Goal: Information Seeking & Learning: Find specific fact

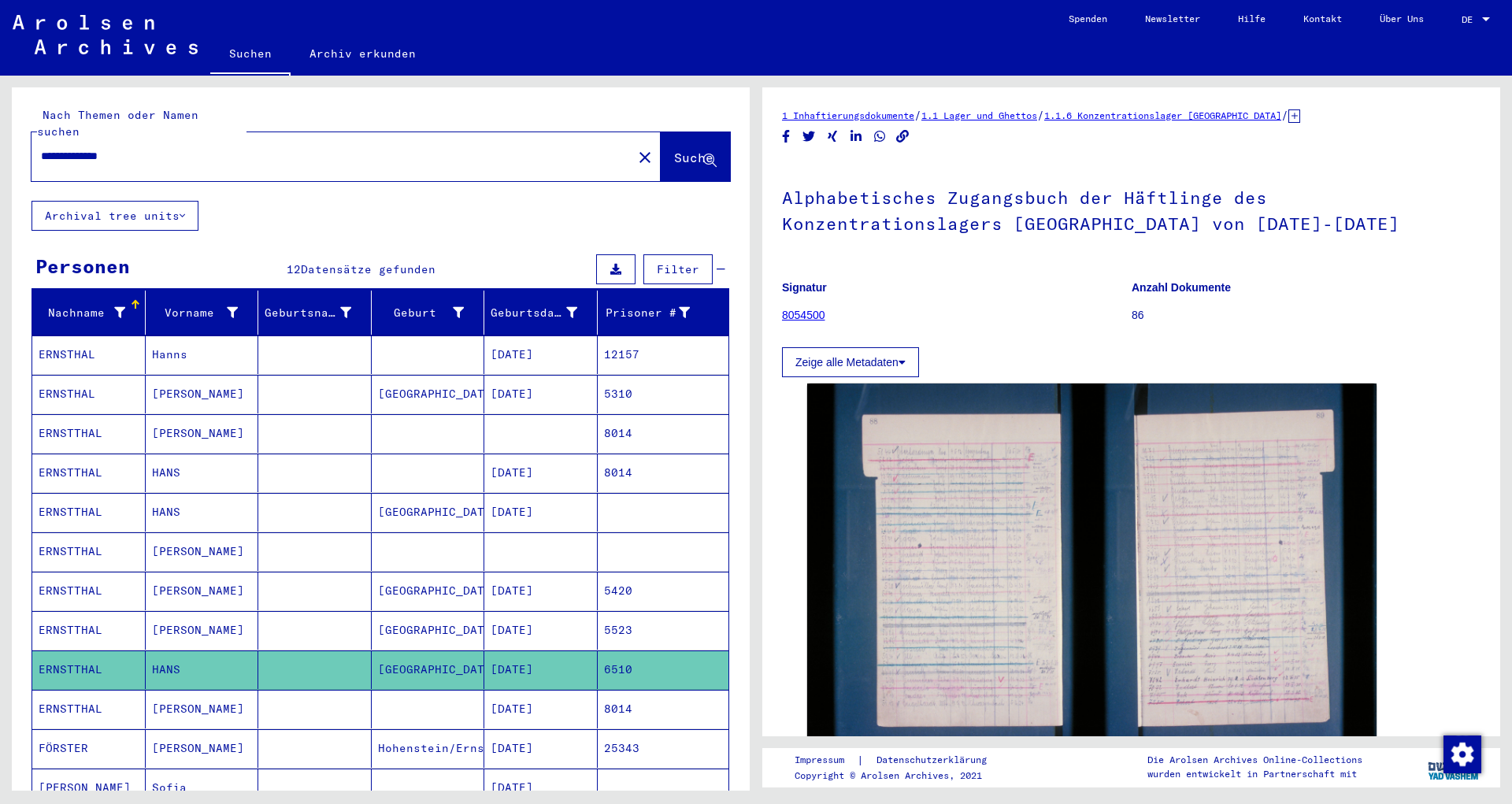
click at [187, 148] on input "**********" at bounding box center [331, 156] width 582 height 16
type input "*"
type input "**********"
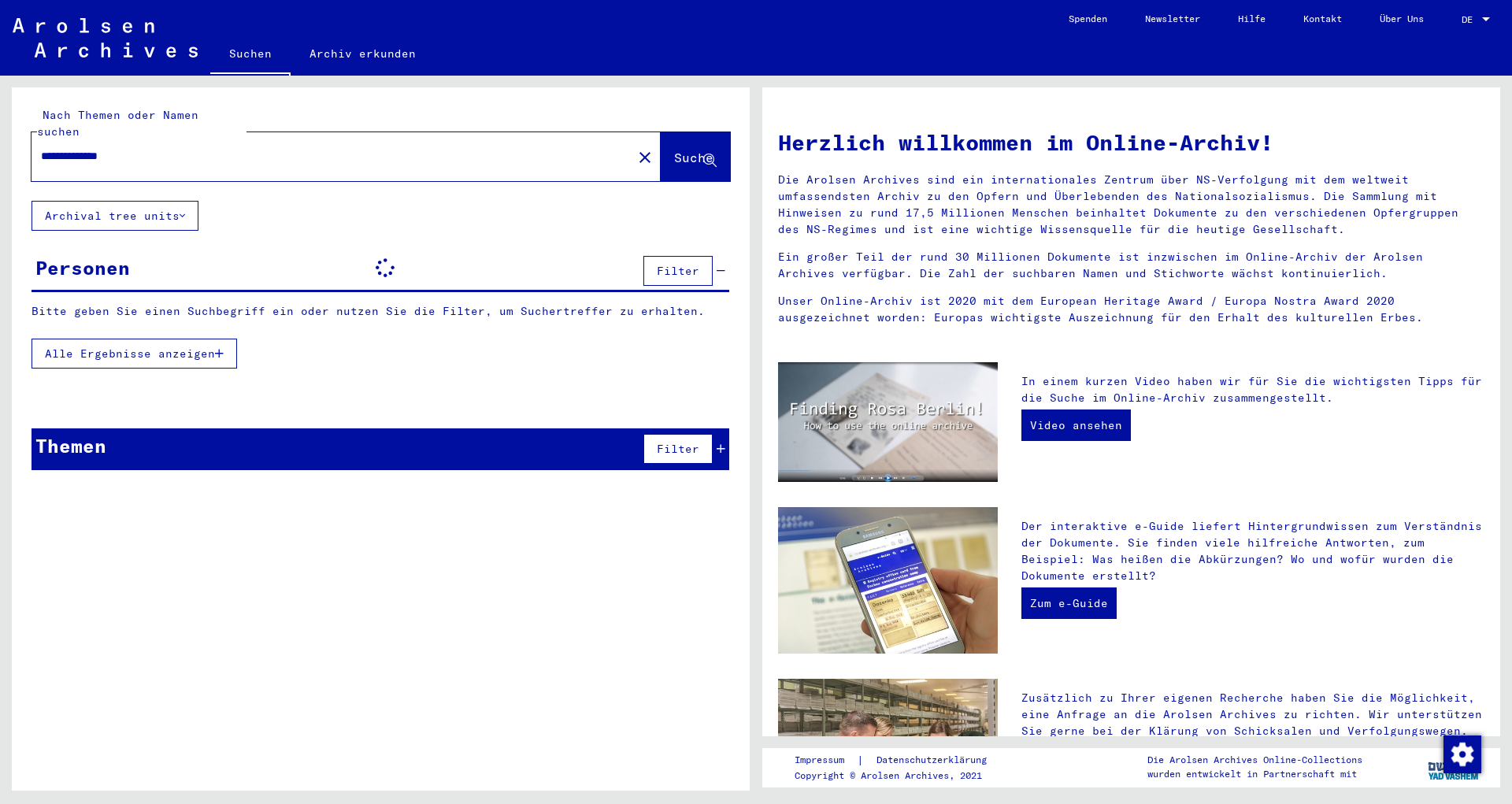
click at [104, 148] on input "**********" at bounding box center [327, 156] width 572 height 16
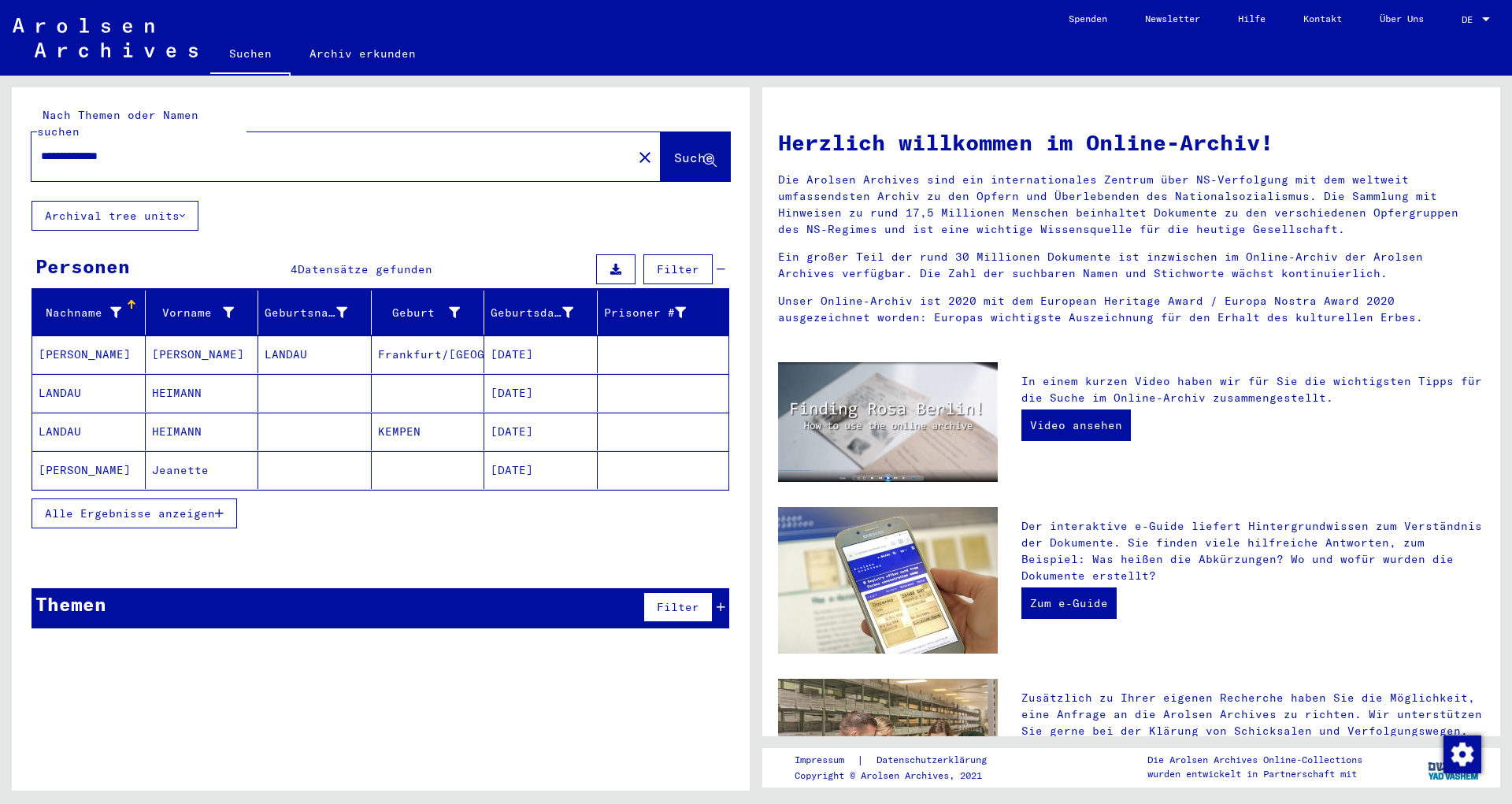
click at [145, 508] on button "Alle Ergebnisse anzeigen" at bounding box center [133, 513] width 205 height 30
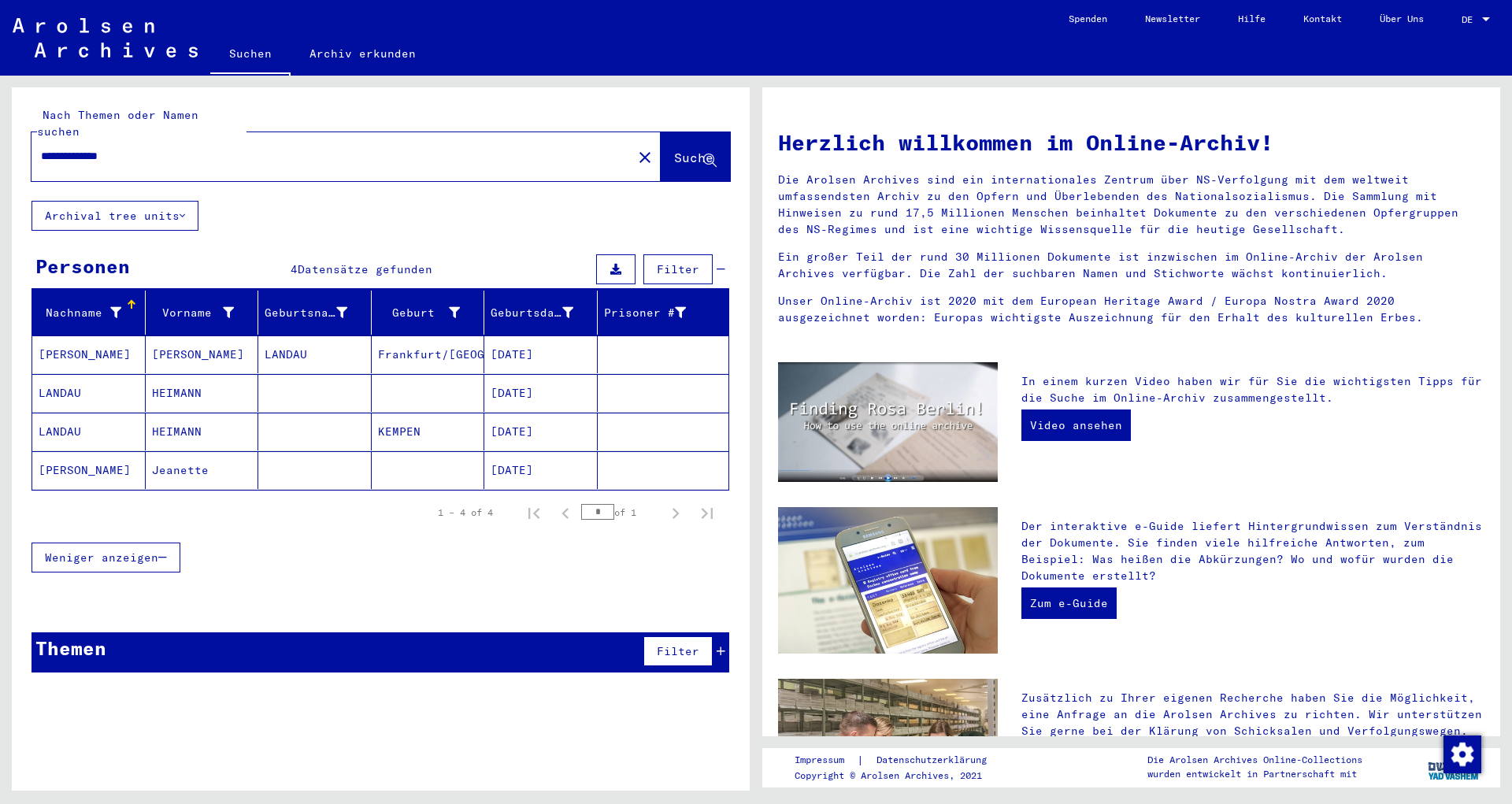
click at [318, 386] on mat-cell at bounding box center [315, 392] width 113 height 37
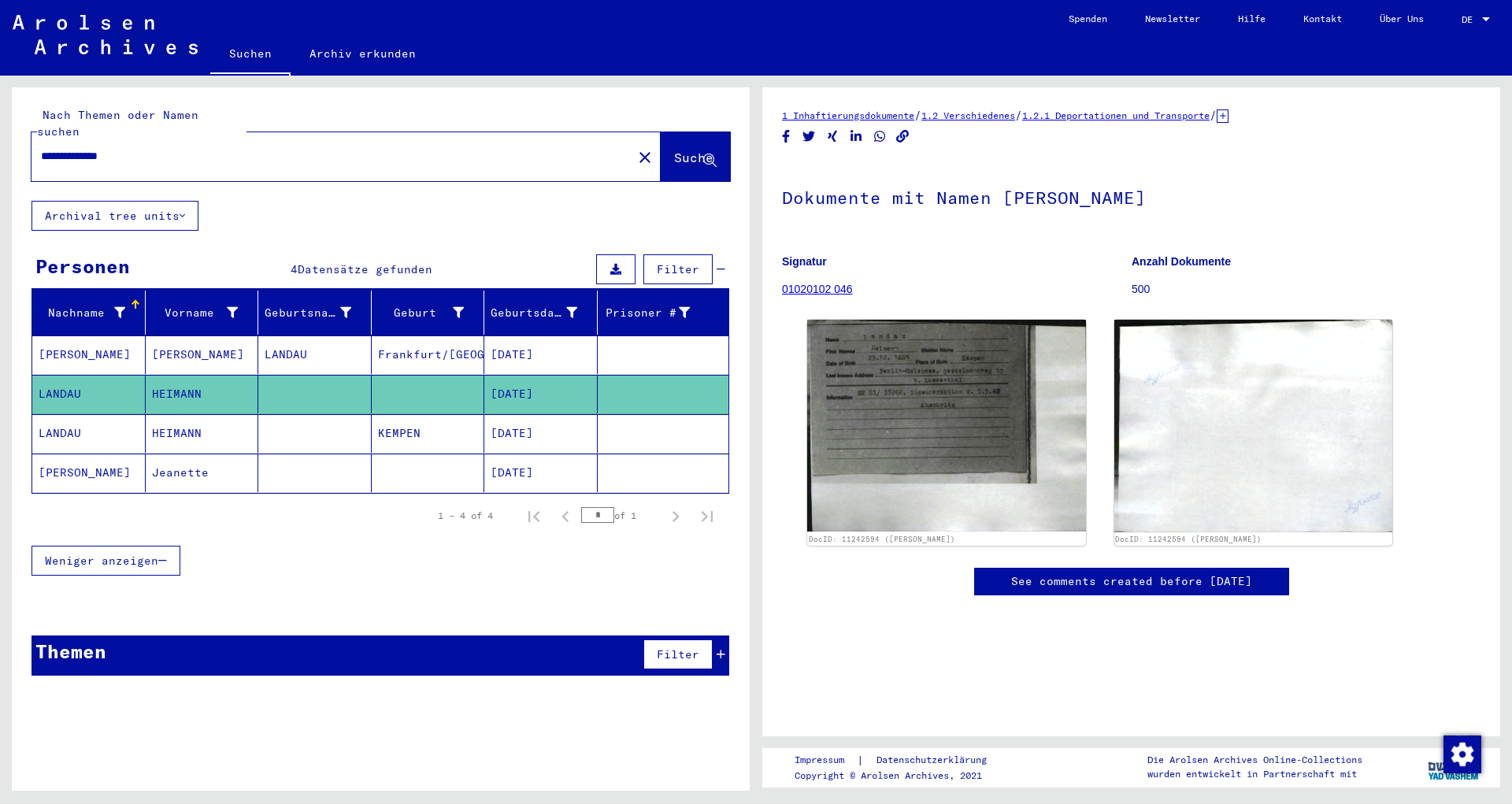
click at [304, 418] on mat-cell at bounding box center [315, 433] width 113 height 38
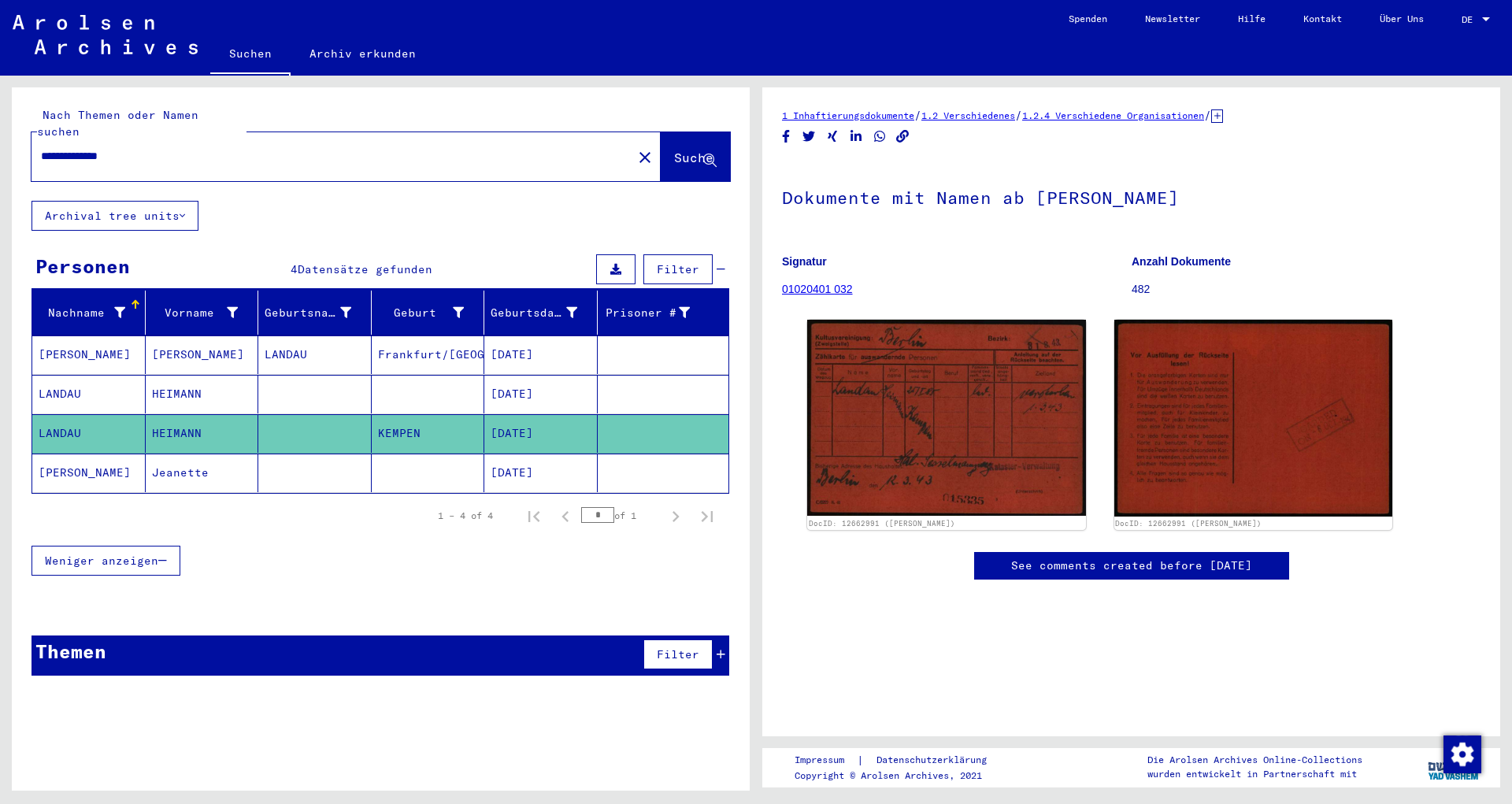
click at [335, 375] on mat-cell at bounding box center [315, 394] width 113 height 38
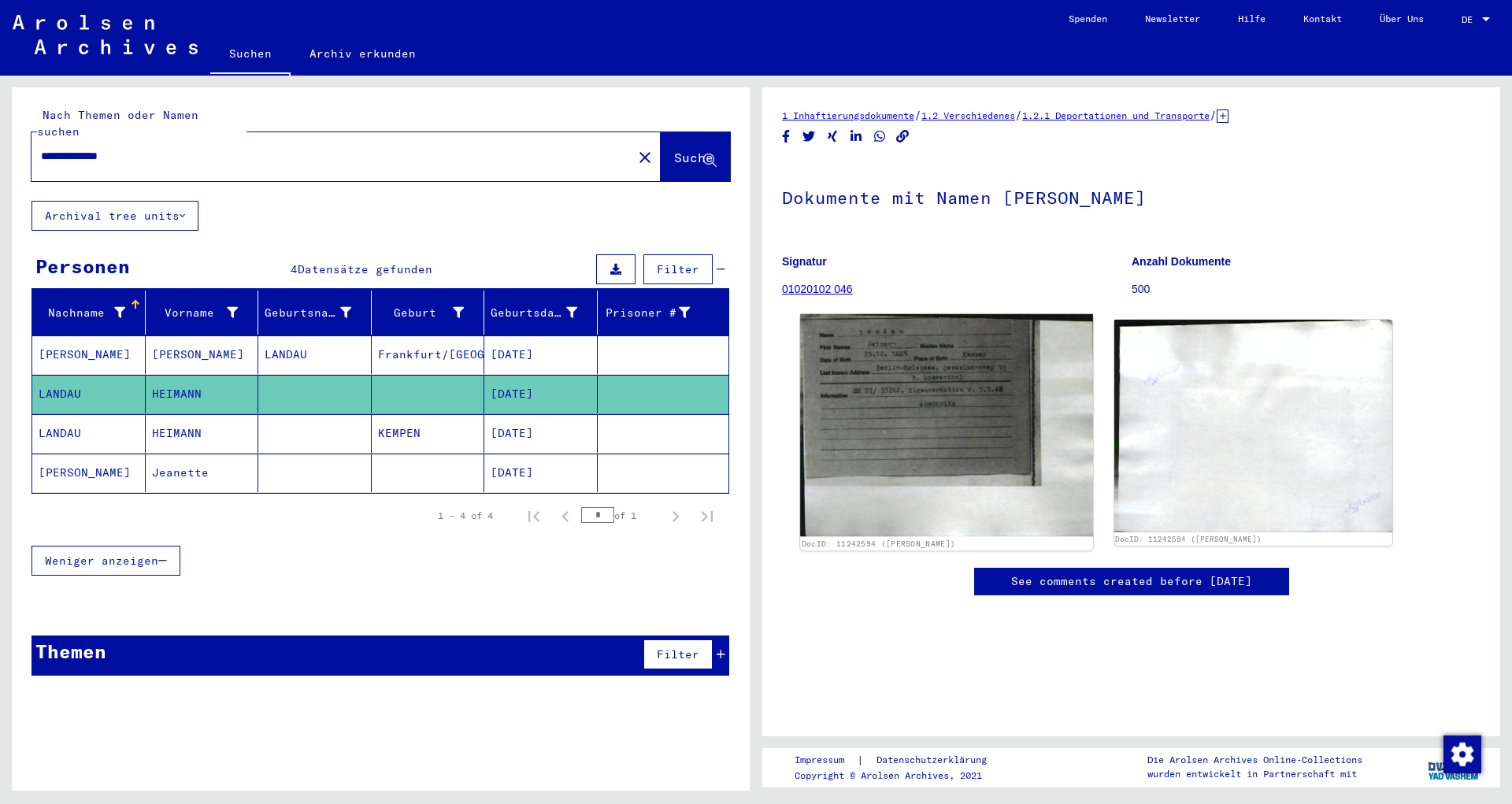
click at [976, 394] on img at bounding box center [946, 424] width 292 height 222
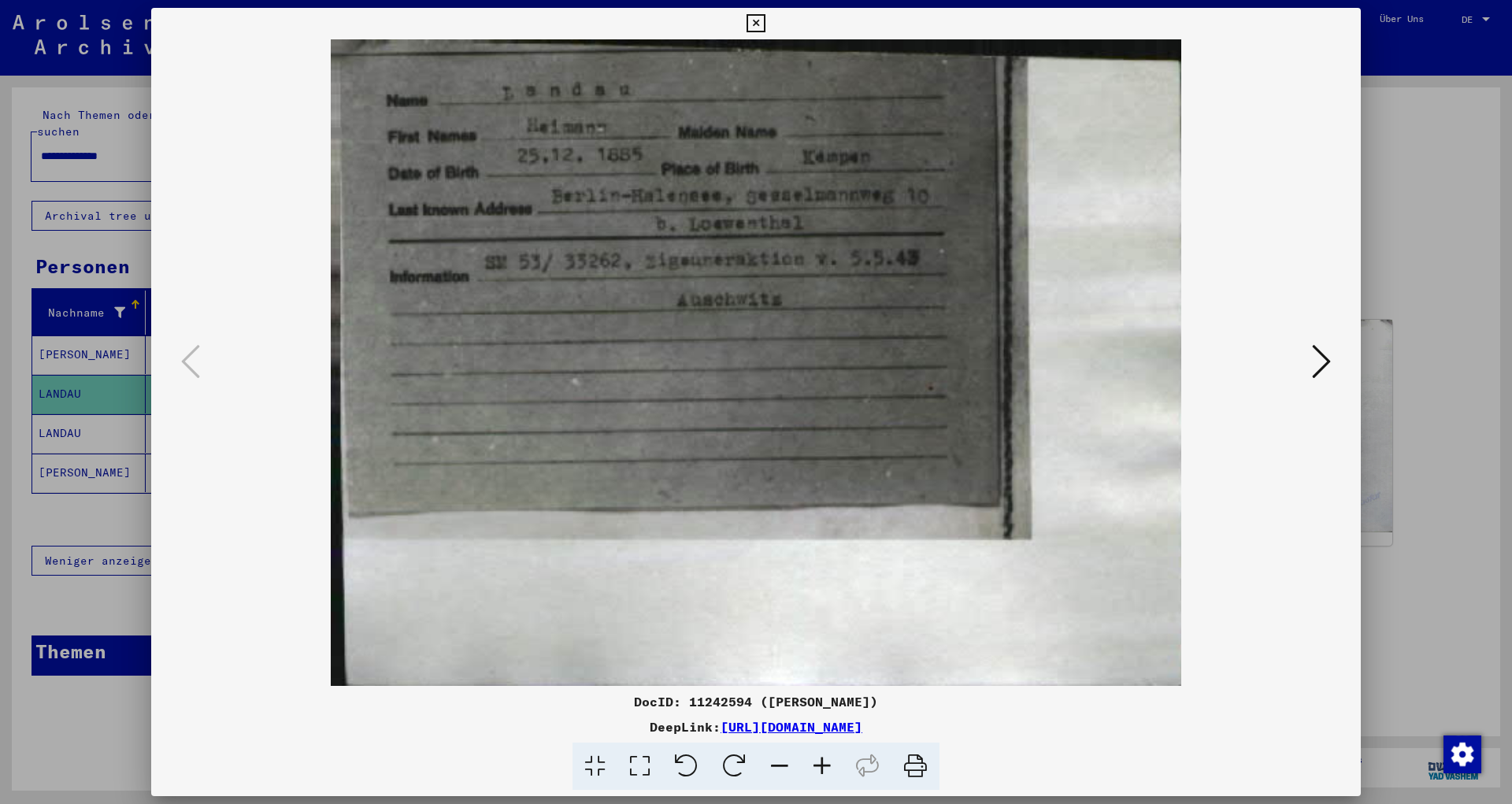
click at [1367, 236] on div at bounding box center [756, 402] width 1512 height 804
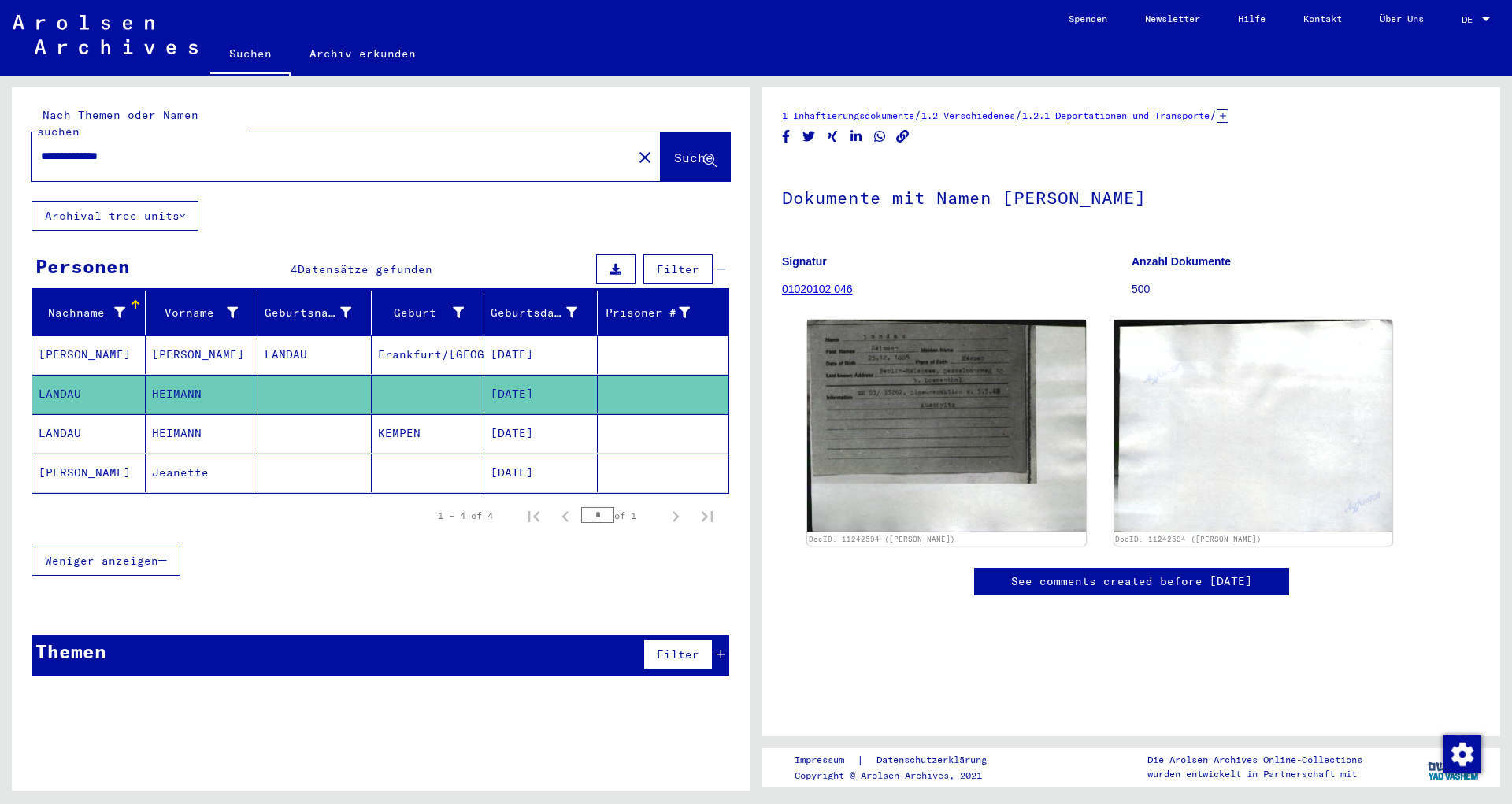
click at [346, 414] on mat-cell at bounding box center [315, 433] width 113 height 38
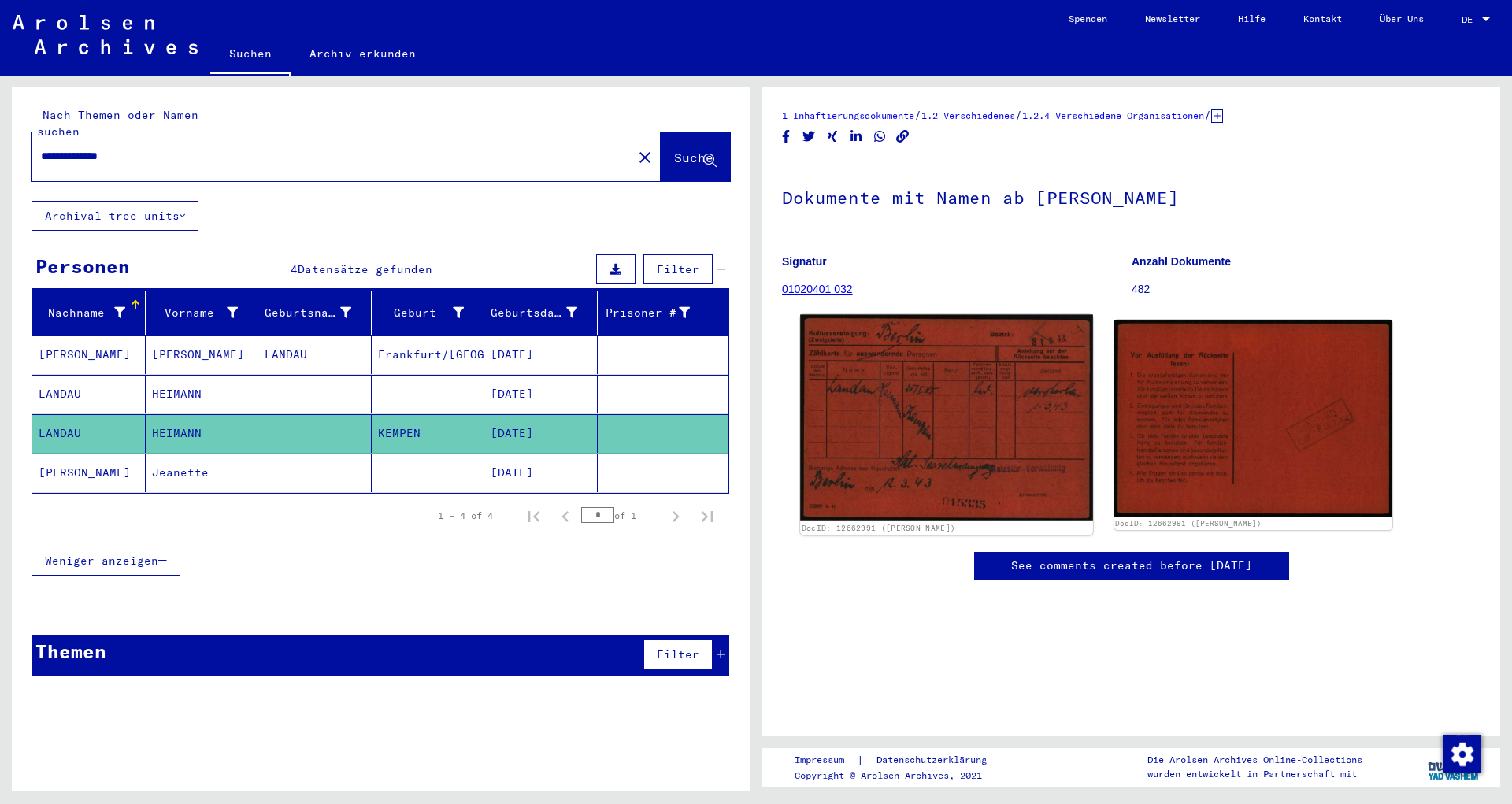
click at [1043, 447] on img at bounding box center [946, 418] width 292 height 206
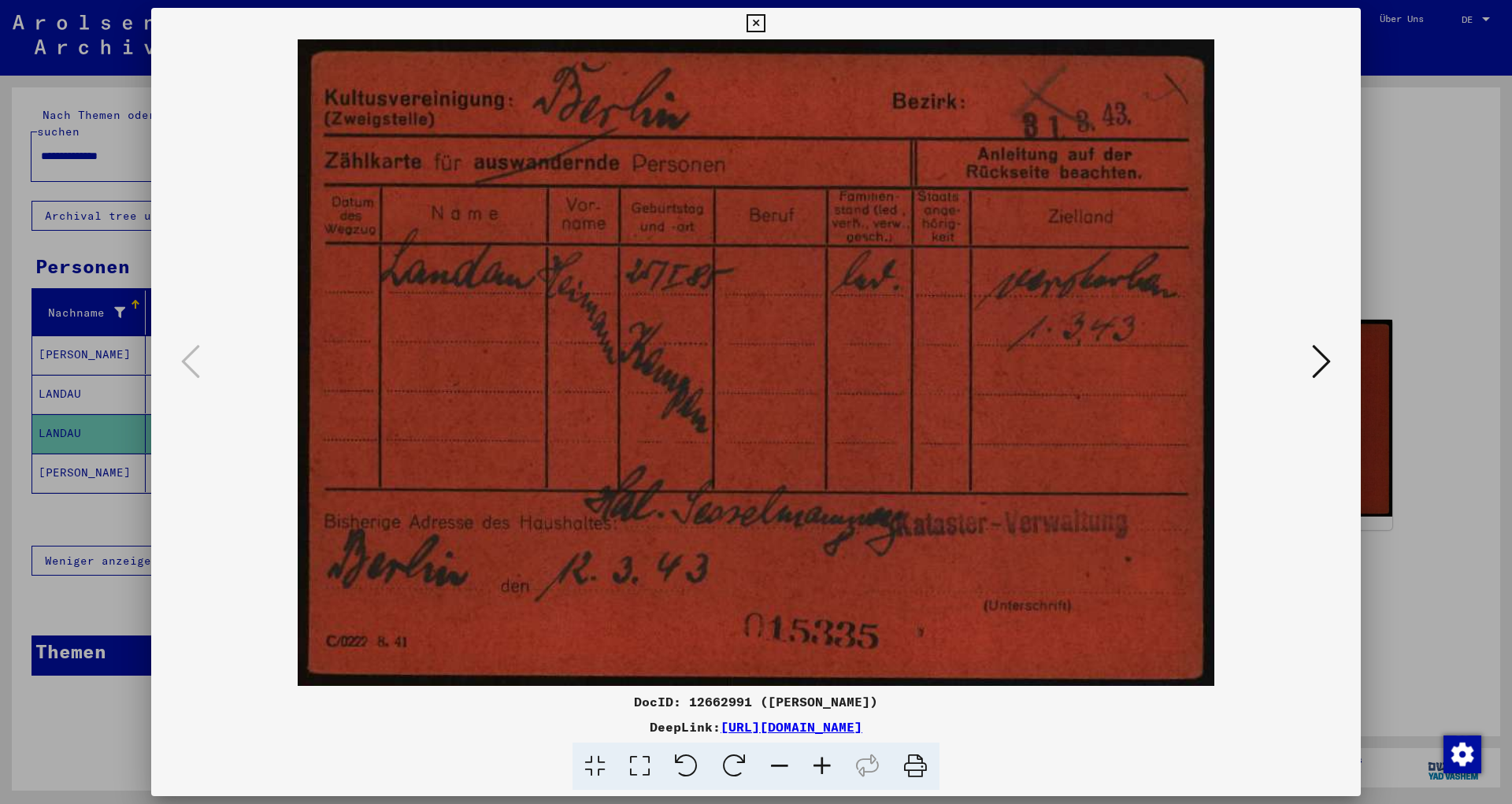
click at [1348, 217] on div at bounding box center [756, 362] width 1210 height 646
drag, startPoint x: 1440, startPoint y: 211, endPoint x: 1402, endPoint y: 207, distance: 38.2
click at [1440, 209] on div at bounding box center [756, 402] width 1512 height 804
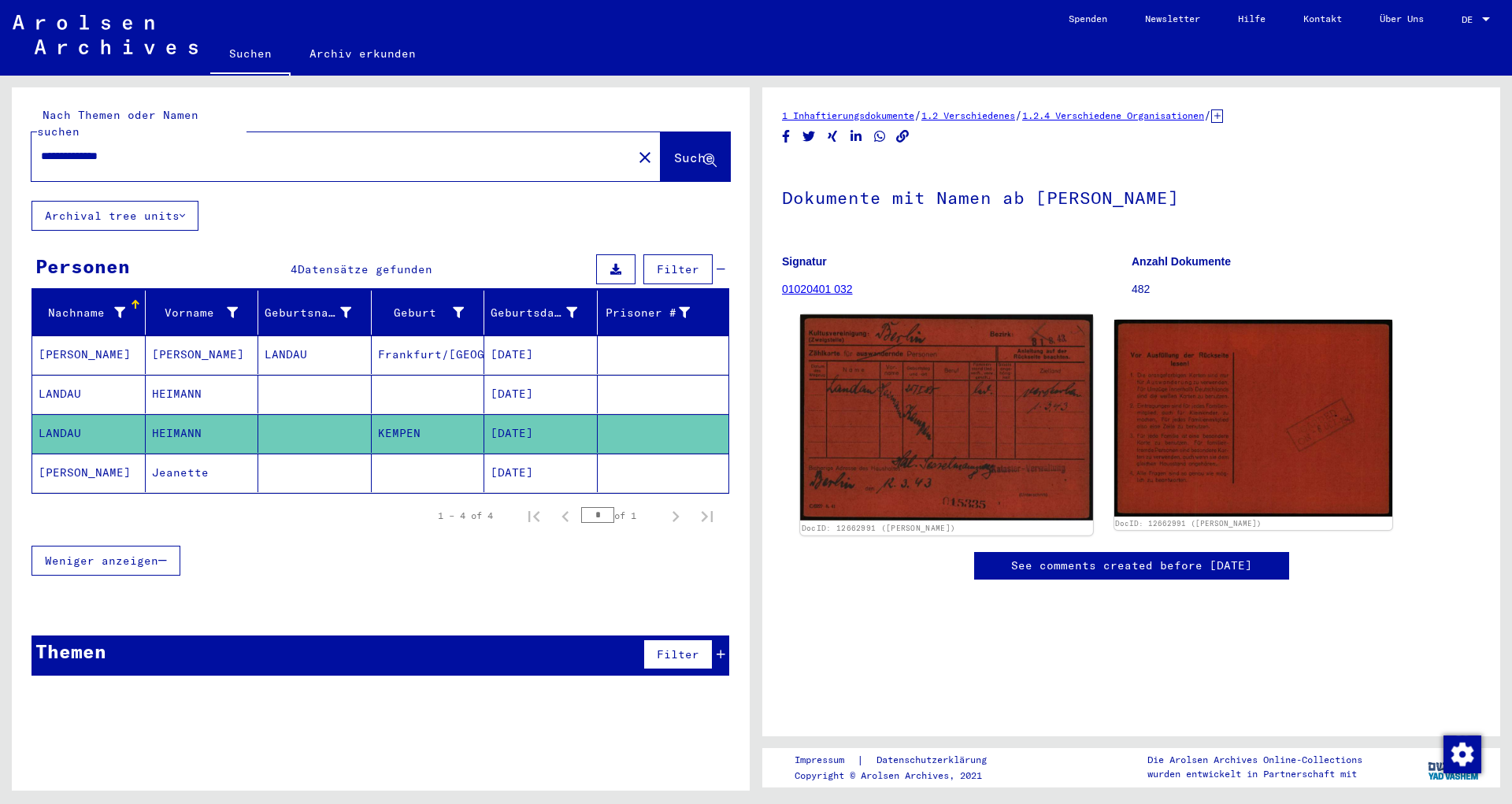
click at [1016, 433] on img at bounding box center [946, 418] width 292 height 206
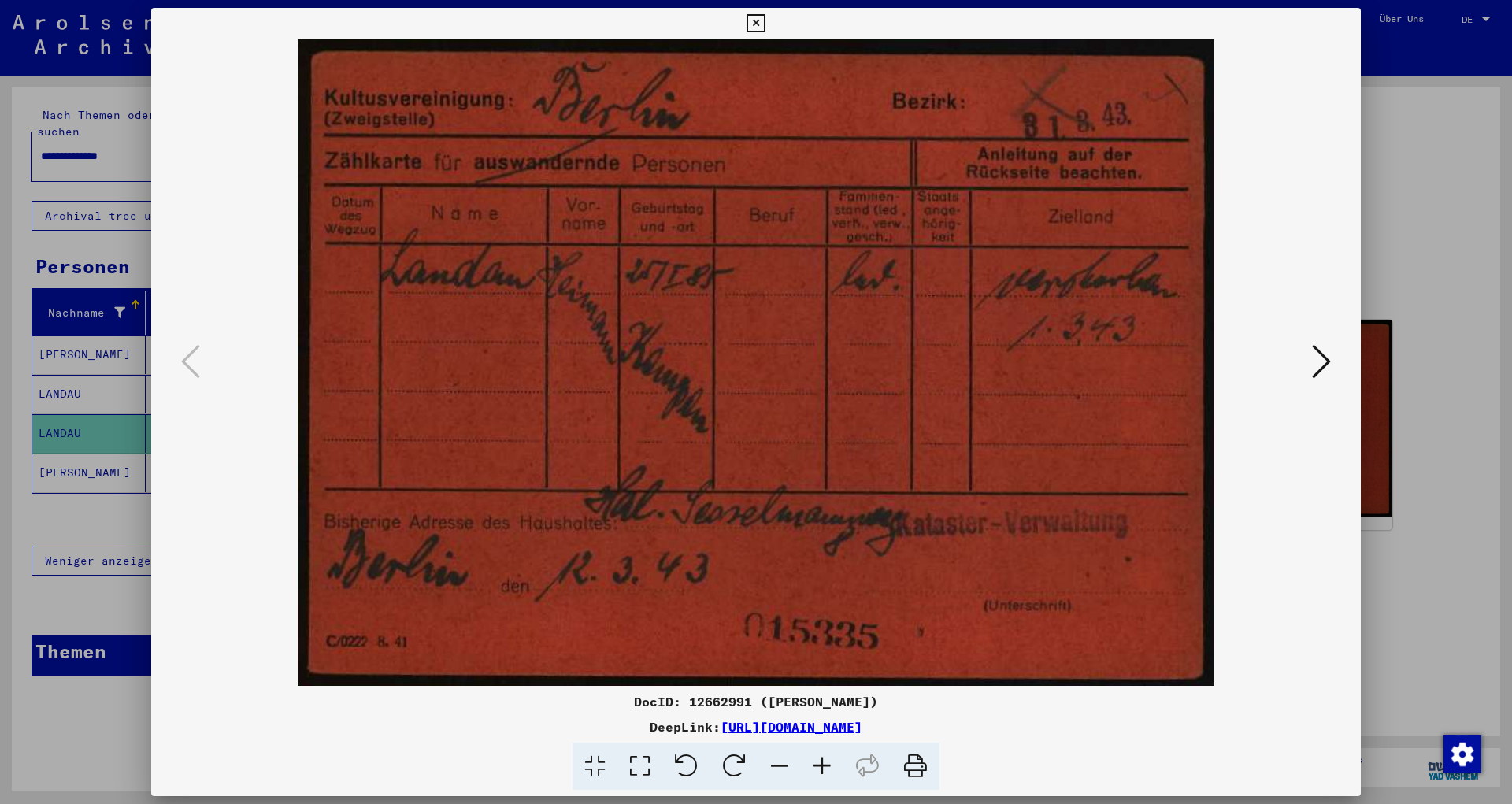
click at [1491, 104] on div at bounding box center [756, 402] width 1512 height 804
